Goal: Transaction & Acquisition: Purchase product/service

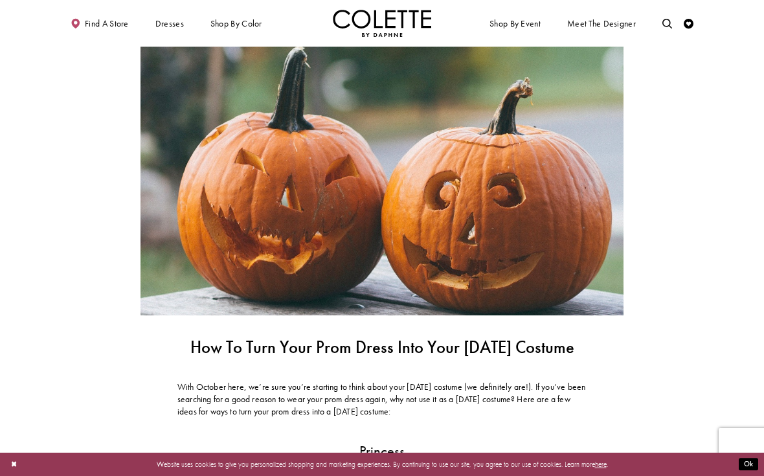
scroll to position [4, 0]
click at [0, 0] on div "Primary block" at bounding box center [0, 0] width 0 height 0
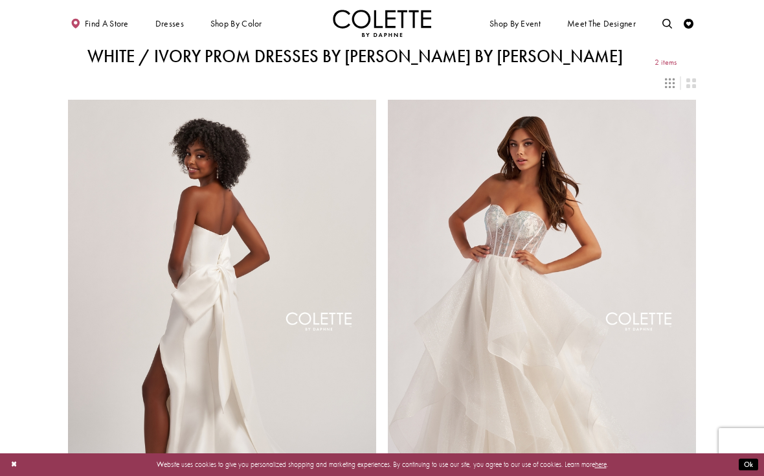
click at [0, 0] on div "Primary block" at bounding box center [0, 0] width 0 height 0
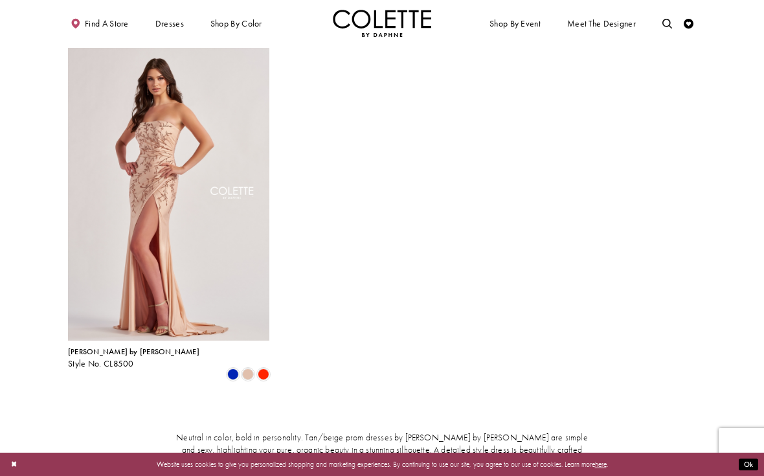
scroll to position [38, 0]
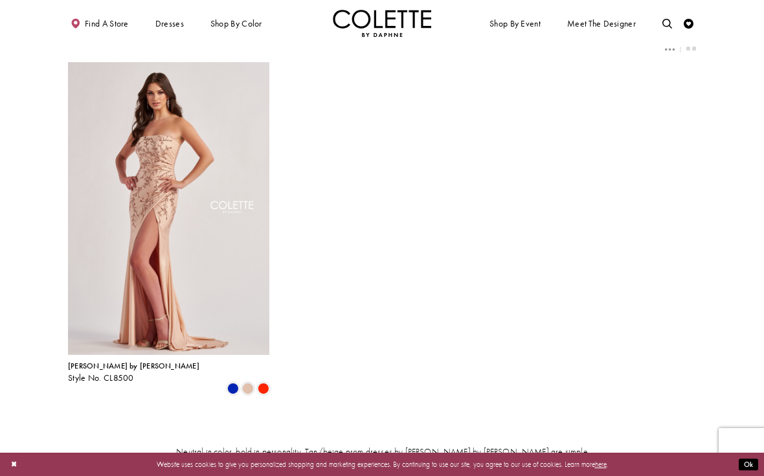
click at [135, 172] on img "Visit Colette by Daphne Style No. CL8500 Page" at bounding box center [168, 208] width 201 height 293
click at [146, 187] on img "Visit Colette by Daphne Style No. CL8500 Page" at bounding box center [168, 208] width 201 height 293
click at [158, 203] on img "Visit Colette by Daphne Style No. CL8500 Page" at bounding box center [168, 208] width 201 height 293
click at [111, 188] on img "Visit Colette by Daphne Style No. CL8500 Page" at bounding box center [168, 208] width 201 height 293
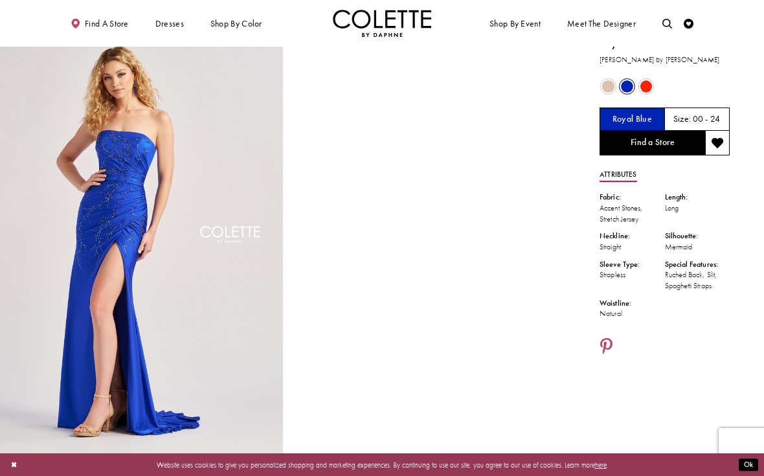
click at [609, 88] on span "Product color controls state depends on size chosen" at bounding box center [608, 86] width 12 height 12
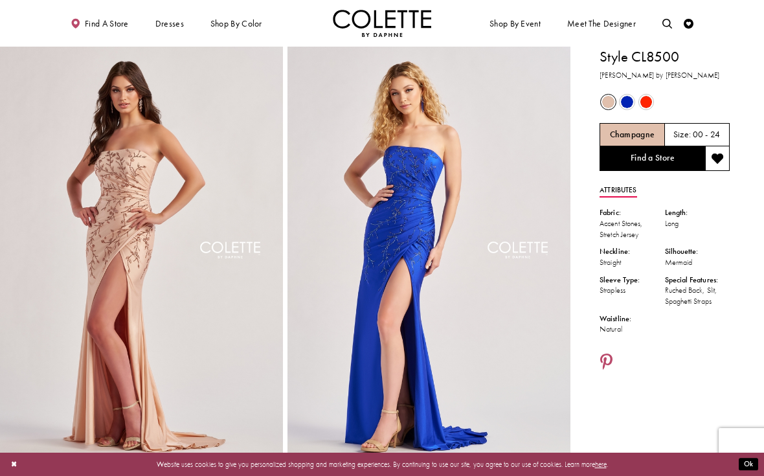
click at [653, 100] on span "Product color controls state depends on size chosen" at bounding box center [646, 102] width 12 height 12
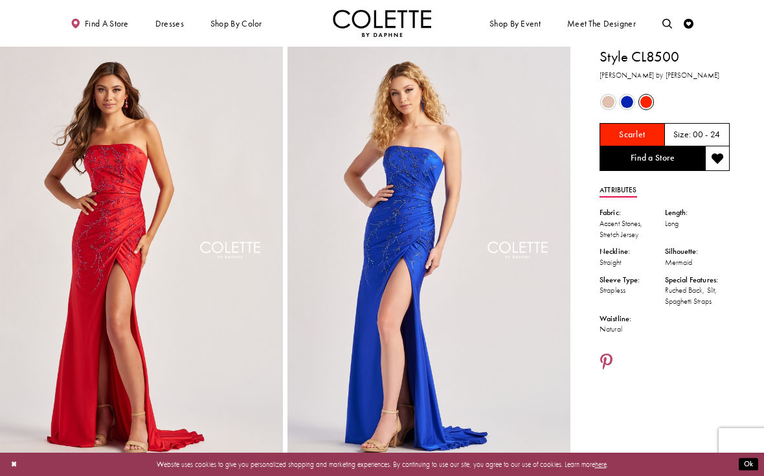
click at [629, 103] on span "Product color controls state depends on size chosen" at bounding box center [627, 102] width 12 height 12
